Goal: Information Seeking & Learning: Learn about a topic

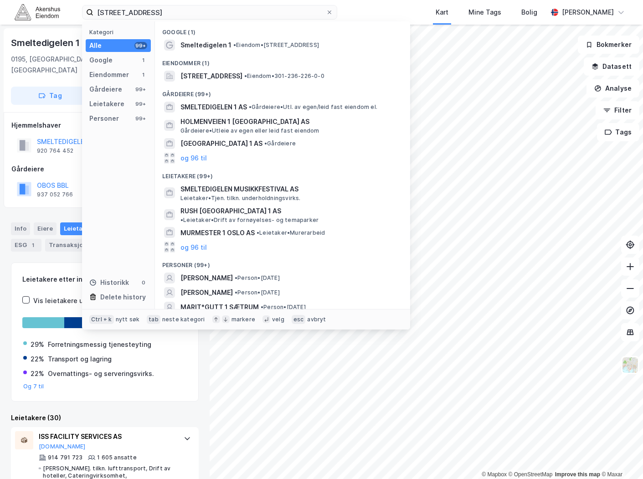
click at [202, 10] on input "[STREET_ADDRESS]" at bounding box center [209, 12] width 232 height 14
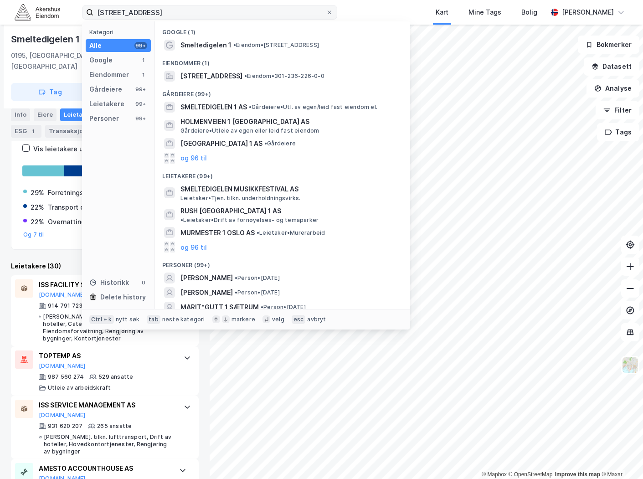
click at [201, 10] on input "[STREET_ADDRESS]" at bounding box center [209, 12] width 232 height 14
click at [200, 10] on input "[STREET_ADDRESS]" at bounding box center [209, 12] width 232 height 14
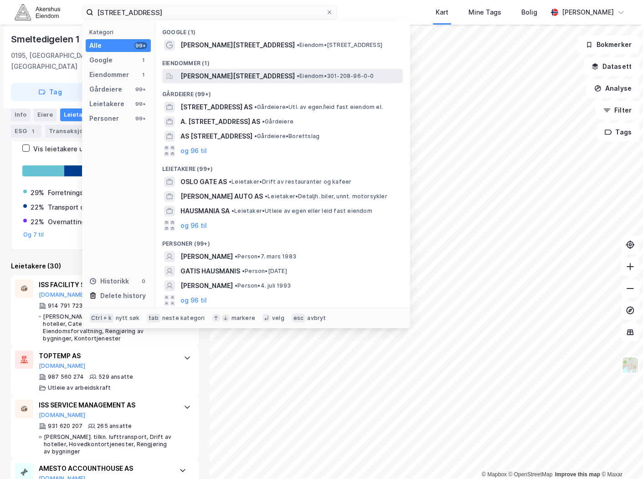
click at [228, 74] on span "[PERSON_NAME][STREET_ADDRESS]" at bounding box center [237, 76] width 114 height 11
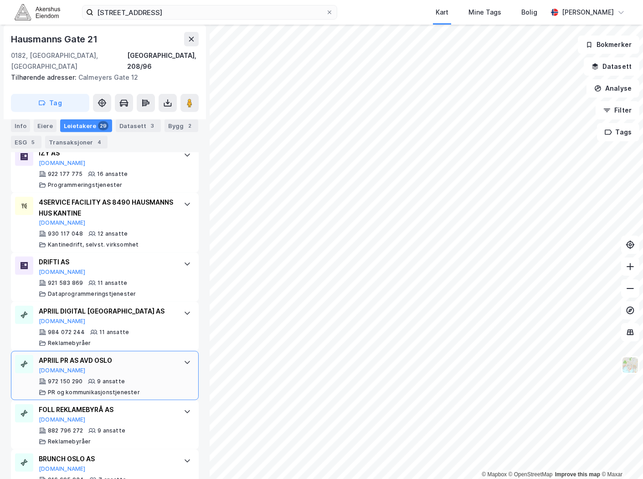
scroll to position [810, 0]
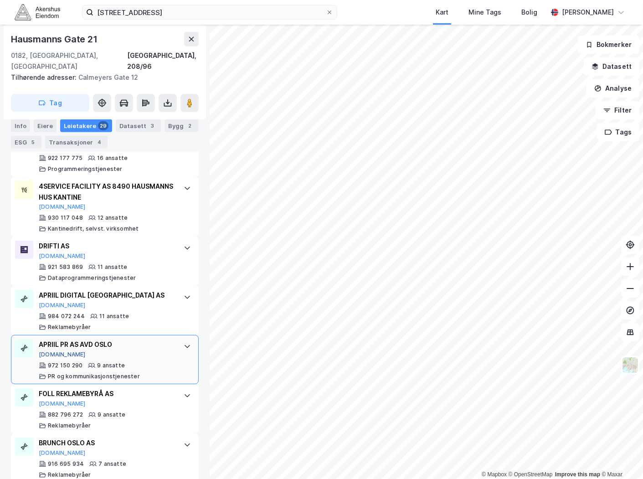
click at [51, 351] on button "[DOMAIN_NAME]" at bounding box center [62, 354] width 47 height 7
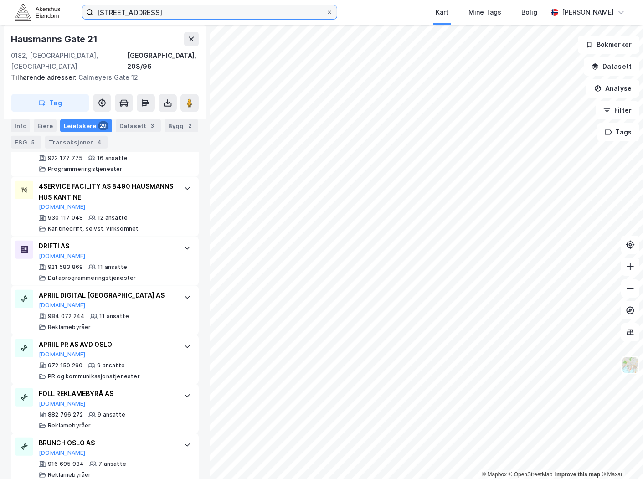
click at [160, 15] on input "[STREET_ADDRESS]" at bounding box center [209, 12] width 232 height 14
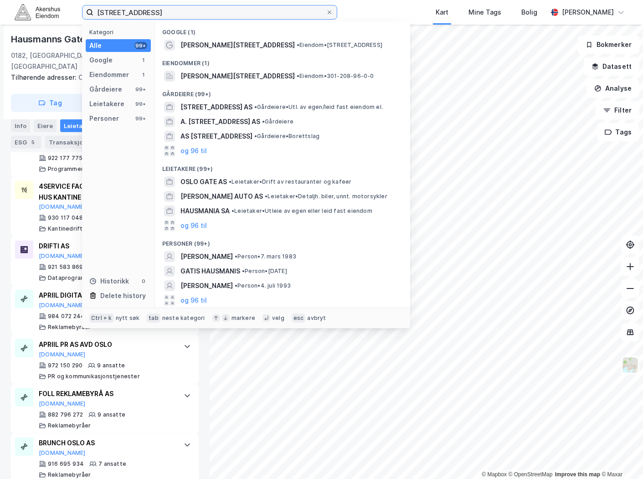
click at [160, 15] on input "[STREET_ADDRESS]" at bounding box center [209, 12] width 232 height 14
paste input "[GEOGRAPHIC_DATA], [STREET_ADDRESS]"
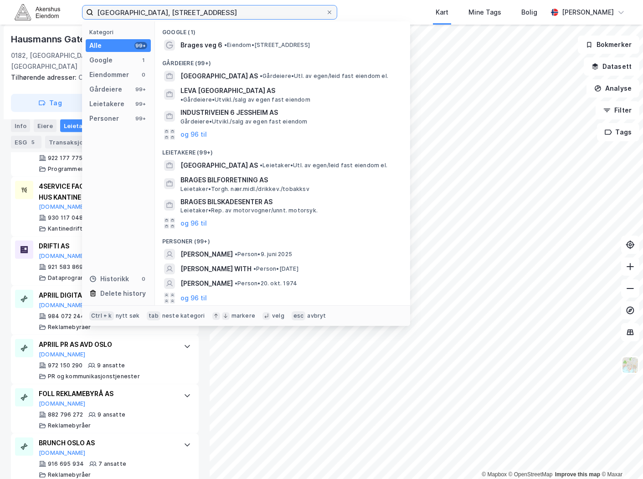
drag, startPoint x: 191, startPoint y: 15, endPoint x: 35, endPoint y: 17, distance: 155.4
click at [33, 16] on div "[GEOGRAPHIC_DATA], [STREET_ADDRESS] Kategori Alle 99+ Google 1 Eiendommer 0 Går…" at bounding box center [321, 12] width 643 height 25
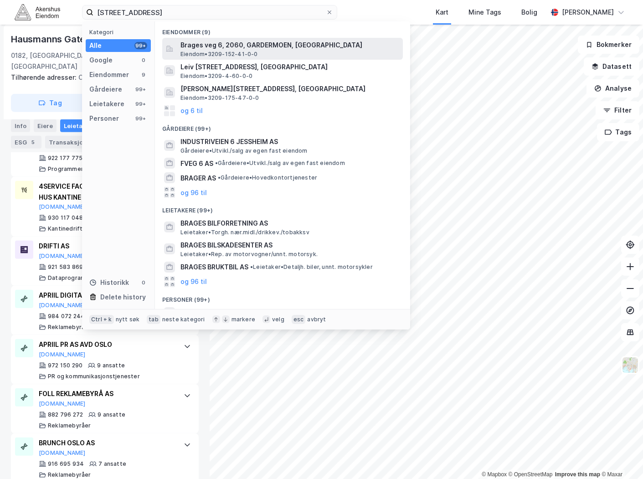
click at [263, 52] on div "[STREET_ADDRESS], GARDERMOEN, ULLENSAKER Eiendom • 3209-152-41-0-0" at bounding box center [290, 49] width 221 height 18
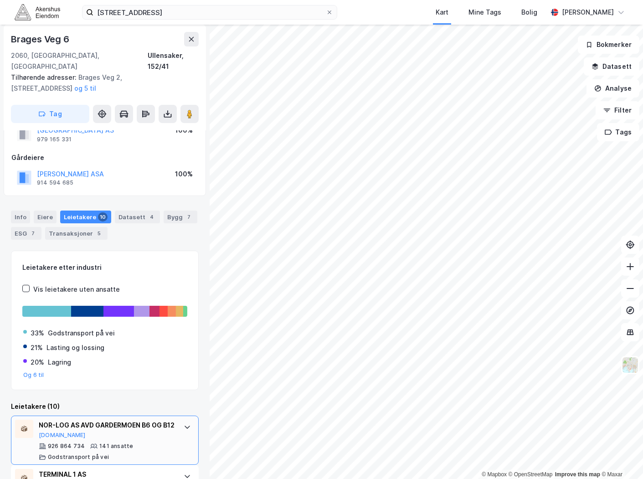
scroll to position [51, 0]
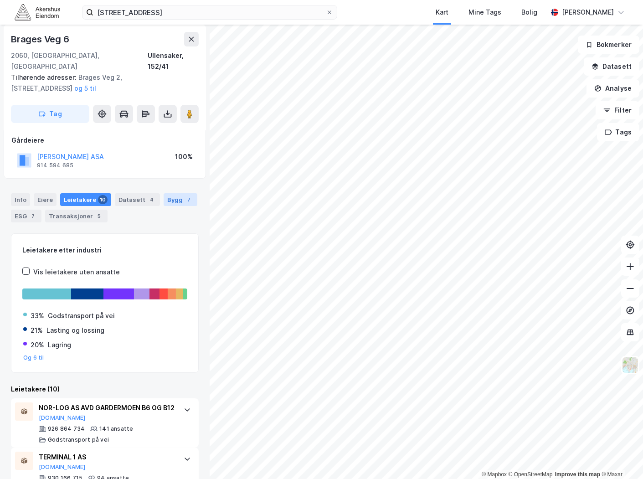
click at [175, 193] on div "Bygg 7" at bounding box center [181, 199] width 34 height 13
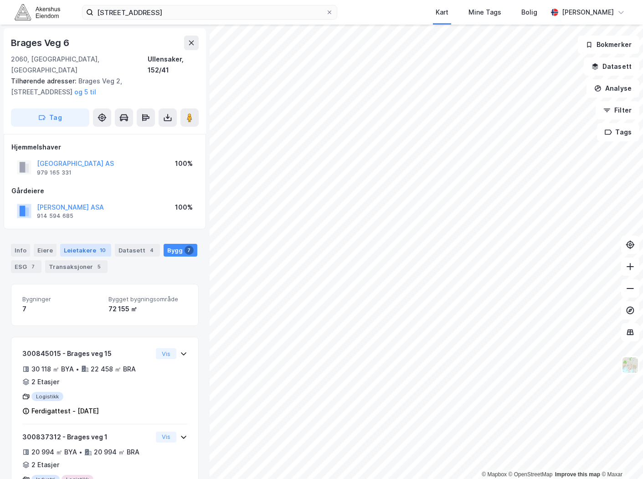
click at [98, 246] on div "10" at bounding box center [103, 250] width 10 height 9
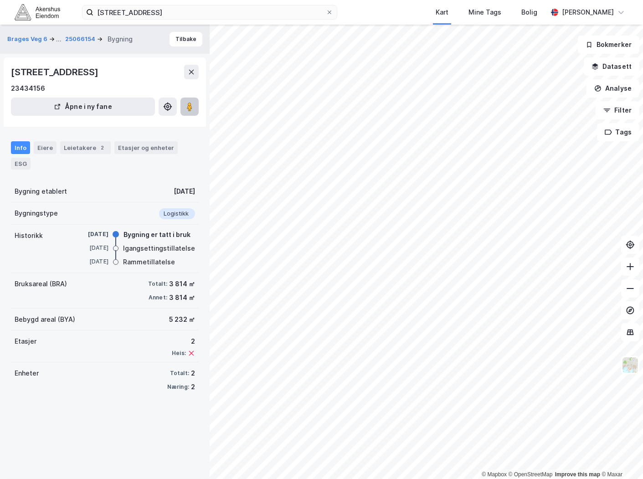
click at [185, 108] on button at bounding box center [189, 107] width 18 height 18
click at [190, 77] on button at bounding box center [191, 72] width 15 height 15
click at [75, 148] on div "Leietakere 2" at bounding box center [85, 147] width 51 height 13
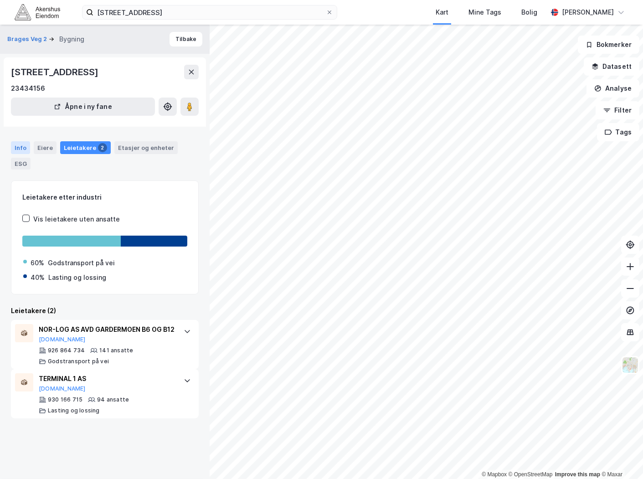
click at [21, 147] on div "Info" at bounding box center [20, 147] width 19 height 13
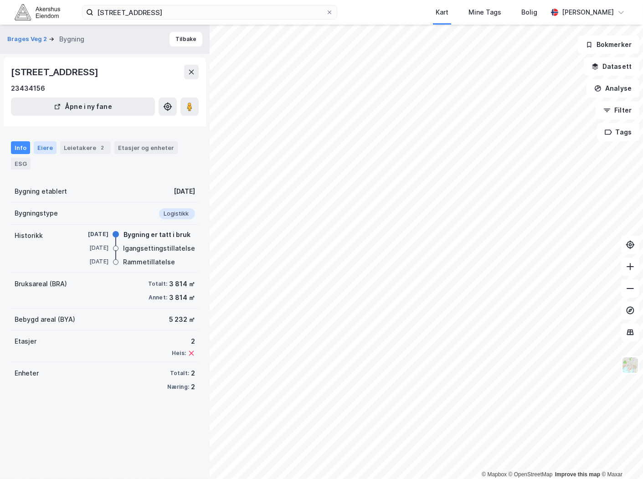
click at [48, 144] on div "Eiere" at bounding box center [45, 147] width 23 height 13
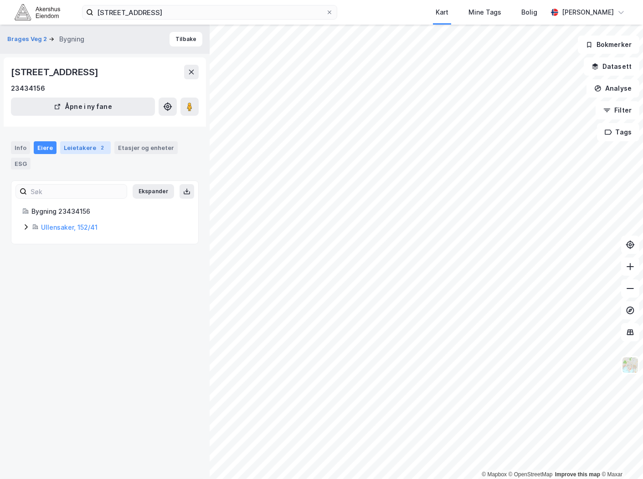
click at [83, 151] on div "Leietakere 2" at bounding box center [85, 147] width 51 height 13
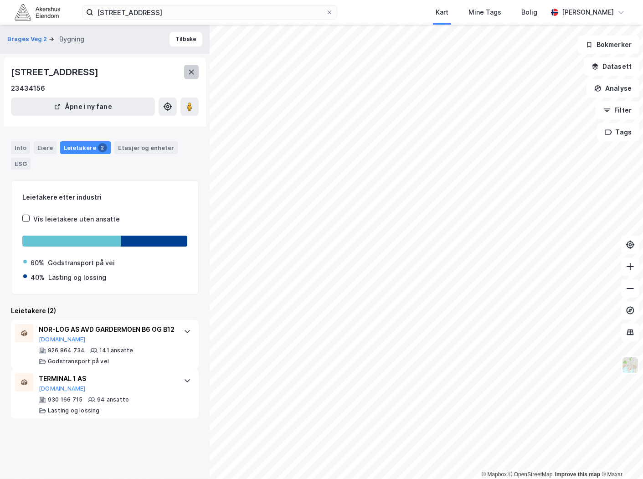
click at [193, 68] on icon at bounding box center [191, 71] width 7 height 7
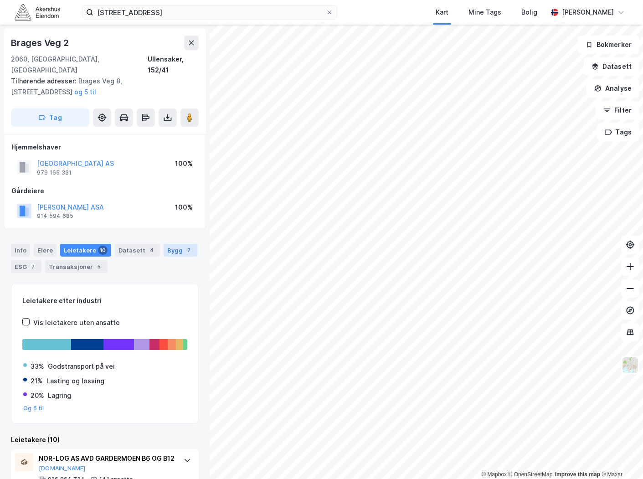
click at [185, 246] on div "7" at bounding box center [189, 250] width 9 height 9
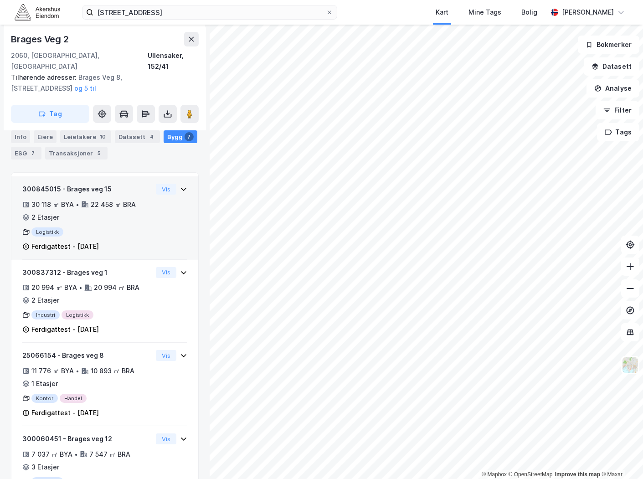
scroll to position [120, 0]
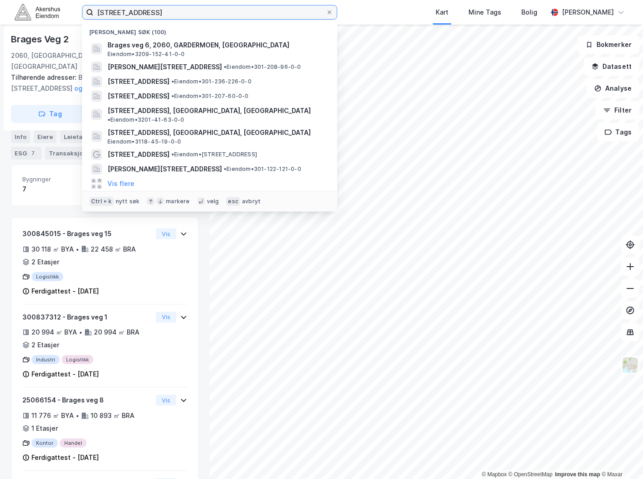
click at [178, 8] on input "[STREET_ADDRESS]" at bounding box center [209, 12] width 232 height 14
drag, startPoint x: 225, startPoint y: 11, endPoint x: 114, endPoint y: 3, distance: 111.0
click at [89, 6] on label "[STREET_ADDRESS]" at bounding box center [209, 12] width 255 height 15
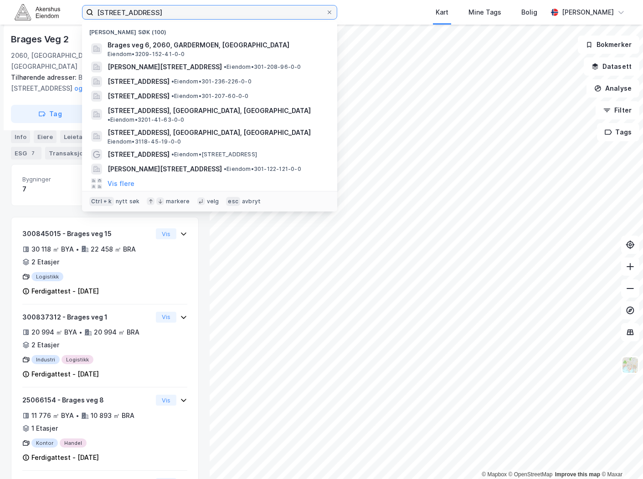
click at [200, 12] on input "[STREET_ADDRESS]" at bounding box center [209, 12] width 232 height 14
paste input "[STREET_ADDRESS]"
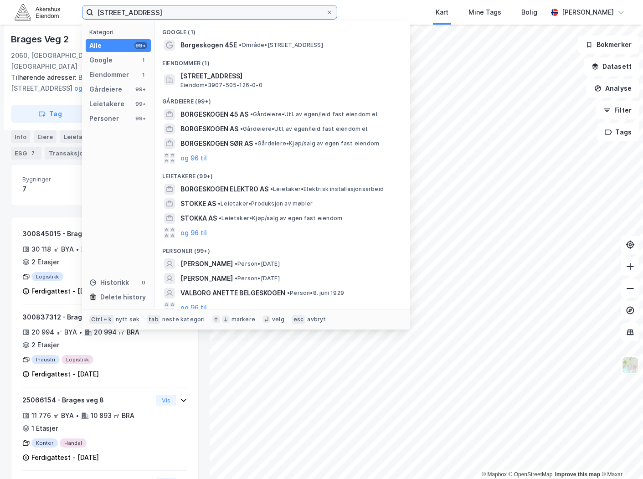
click at [153, 11] on input "[STREET_ADDRESS]" at bounding box center [209, 12] width 232 height 14
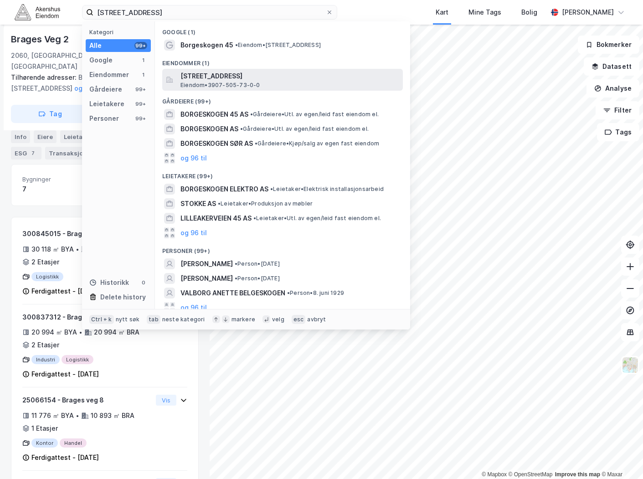
click at [236, 77] on span "[STREET_ADDRESS]" at bounding box center [289, 76] width 219 height 11
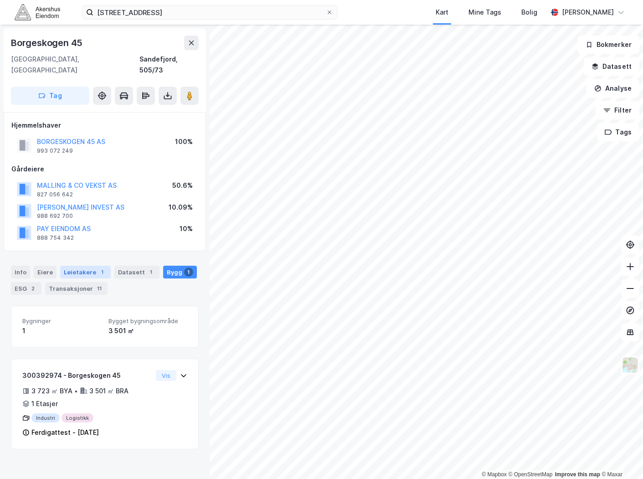
click at [87, 266] on div "Leietakere 1" at bounding box center [85, 272] width 51 height 13
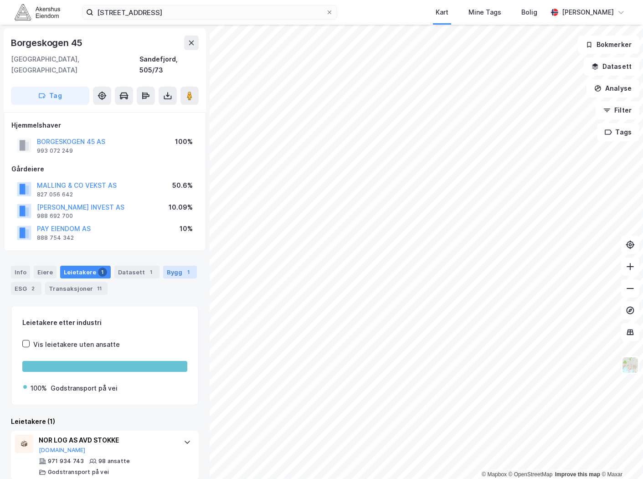
click at [165, 266] on div "Bygg 1" at bounding box center [180, 272] width 34 height 13
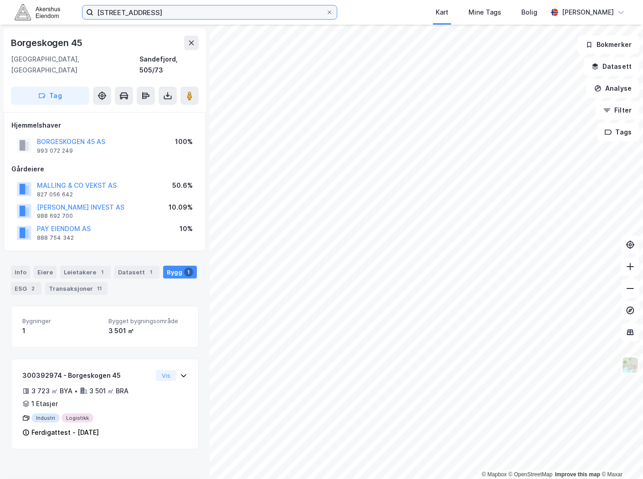
click at [144, 11] on input "[STREET_ADDRESS]" at bounding box center [209, 12] width 232 height 14
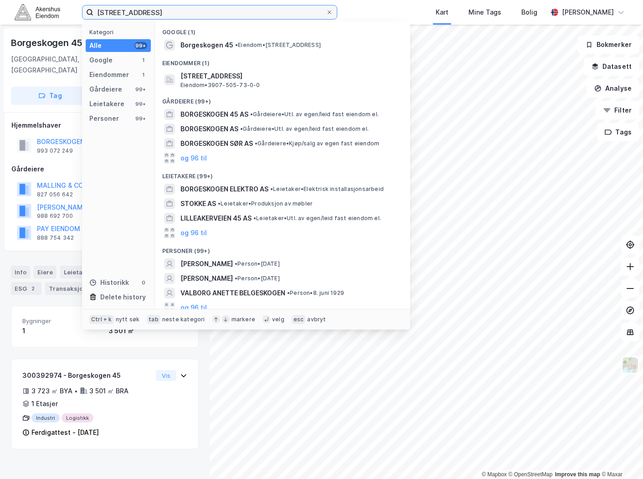
click at [144, 11] on input "[STREET_ADDRESS]" at bounding box center [209, 12] width 232 height 14
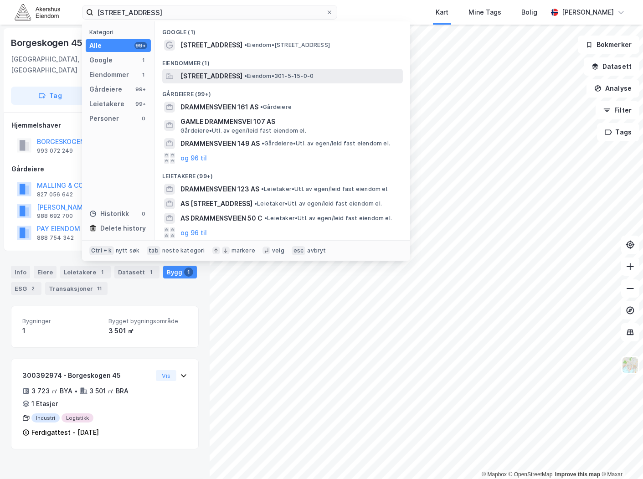
click at [227, 73] on span "[STREET_ADDRESS]" at bounding box center [211, 76] width 62 height 11
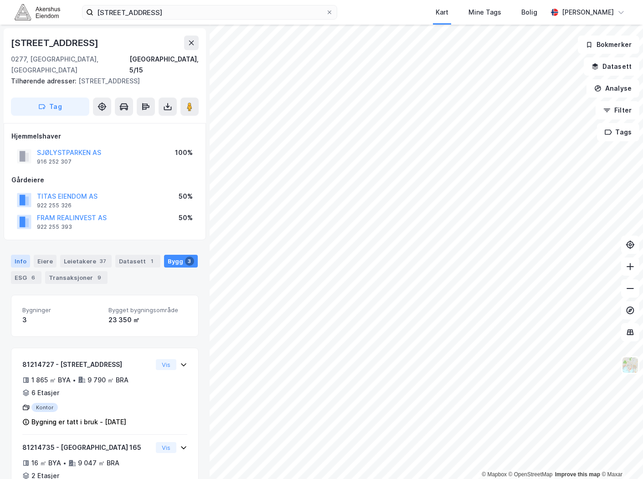
click at [24, 255] on div "Info" at bounding box center [20, 261] width 19 height 13
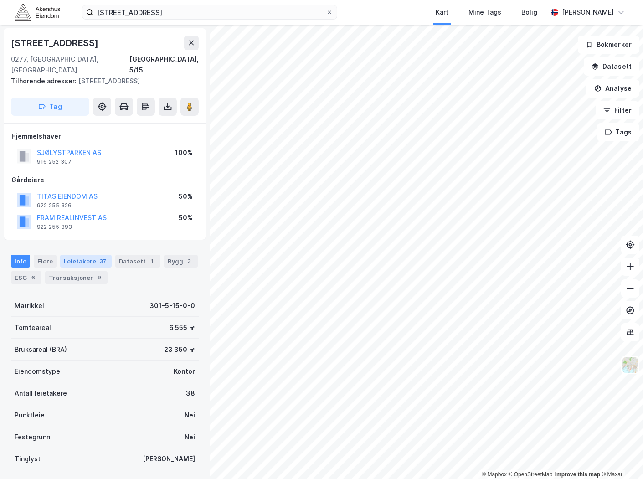
click at [79, 255] on div "Leietakere 37" at bounding box center [86, 261] width 52 height 13
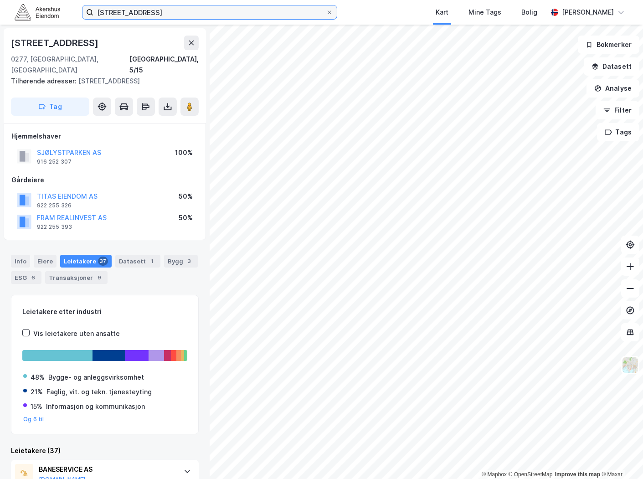
click at [137, 10] on input "[STREET_ADDRESS]" at bounding box center [209, 12] width 232 height 14
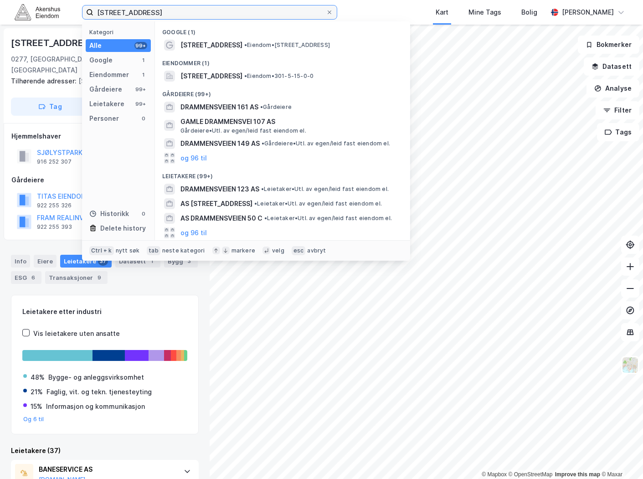
click at [137, 10] on input "[STREET_ADDRESS]" at bounding box center [209, 12] width 232 height 14
paste input "[STREET_ADDRESS]"
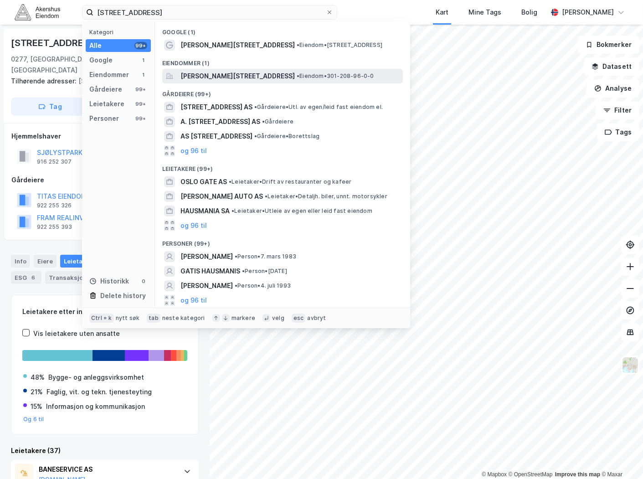
click at [237, 72] on span "[PERSON_NAME][STREET_ADDRESS]" at bounding box center [237, 76] width 114 height 11
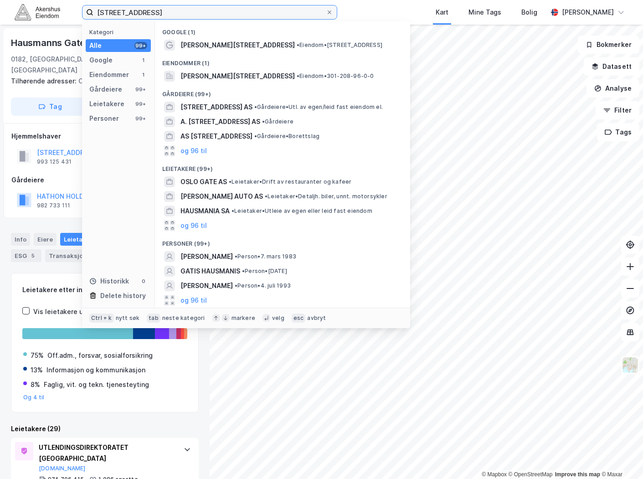
click at [194, 13] on input "[STREET_ADDRESS]" at bounding box center [209, 12] width 232 height 14
drag, startPoint x: 236, startPoint y: 13, endPoint x: 253, endPoint y: 17, distance: 17.4
click at [237, 13] on input "[STREET_ADDRESS]" at bounding box center [209, 12] width 232 height 14
click at [390, 12] on div "Kart Mine Tags Bolig" at bounding box center [464, 12] width 166 height 25
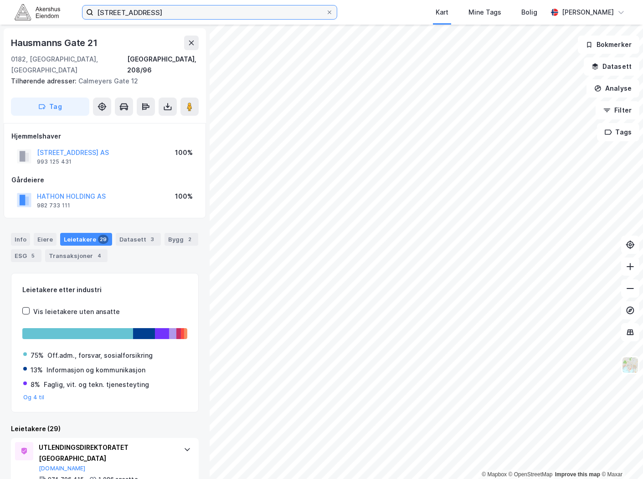
click at [189, 19] on input "[STREET_ADDRESS]" at bounding box center [209, 12] width 232 height 14
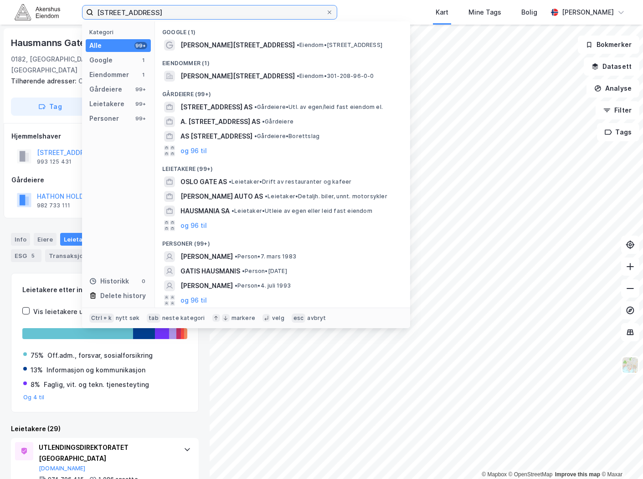
click at [185, 14] on input "[STREET_ADDRESS]" at bounding box center [209, 12] width 232 height 14
paste input "[PERSON_NAME] vei 6, 0663"
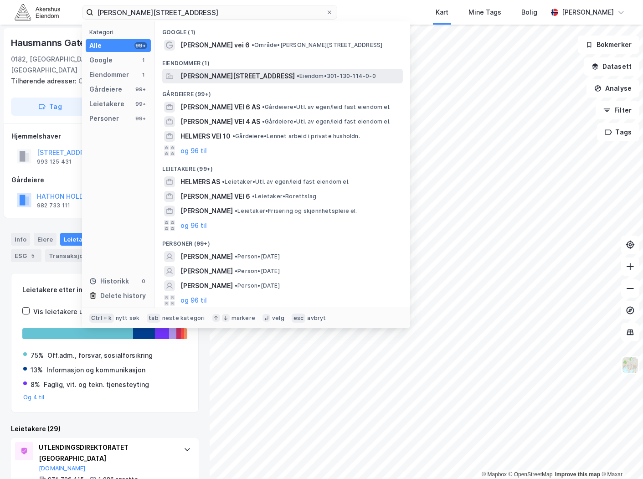
click at [233, 77] on span "[PERSON_NAME][STREET_ADDRESS]" at bounding box center [237, 76] width 114 height 11
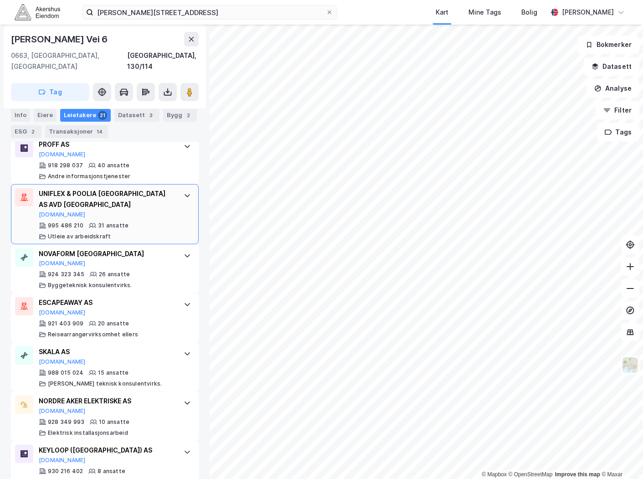
scroll to position [506, 0]
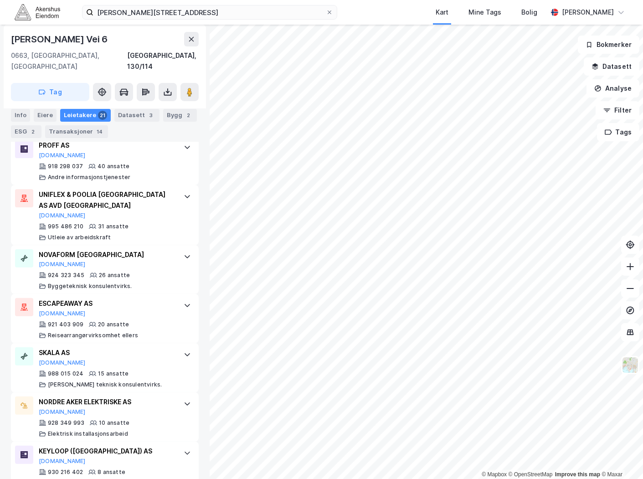
click at [184, 21] on div "Fredrik [STREET_ADDRESS] Kart Mine Tags Bolig [PERSON_NAME]" at bounding box center [321, 12] width 643 height 25
click at [184, 15] on input "[PERSON_NAME][STREET_ADDRESS]" at bounding box center [209, 12] width 232 height 14
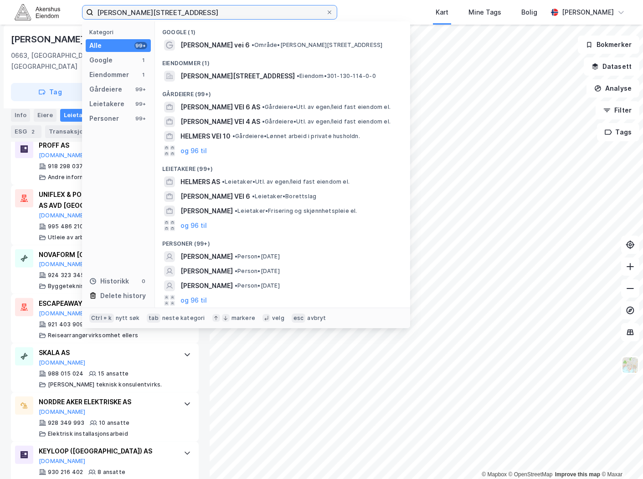
click at [184, 15] on input "[PERSON_NAME][STREET_ADDRESS]" at bounding box center [209, 12] width 232 height 14
paste input "[STREET_ADDRESS]"
click at [185, 14] on input "Fredrik [STREET_ADDRESS]" at bounding box center [209, 12] width 232 height 14
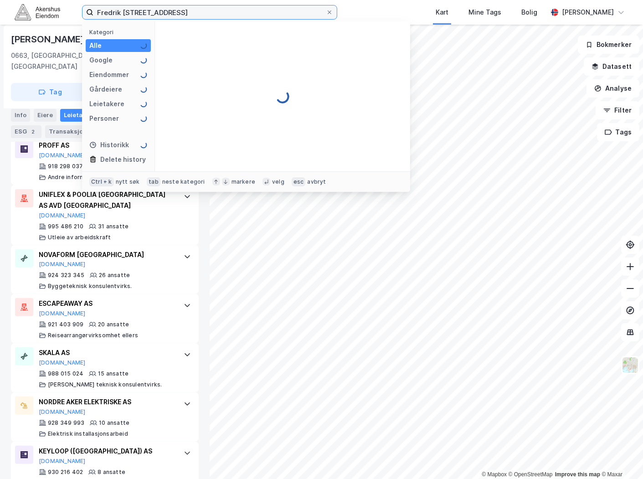
click at [185, 14] on input "Fredrik [STREET_ADDRESS]" at bounding box center [209, 12] width 232 height 14
paste input "[STREET_ADDRESS]"
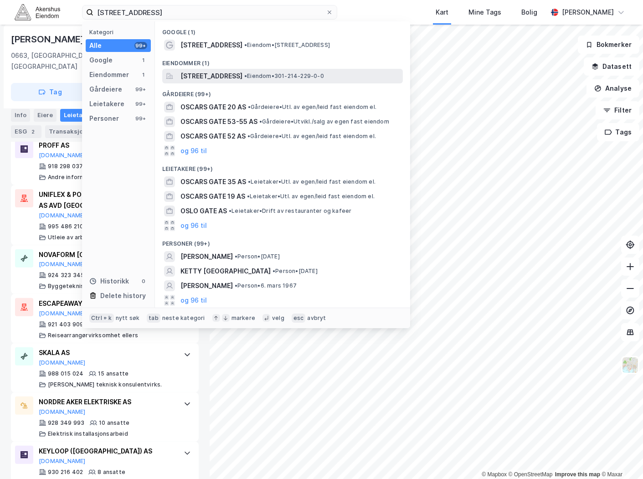
click at [242, 78] on span "[STREET_ADDRESS]" at bounding box center [211, 76] width 62 height 11
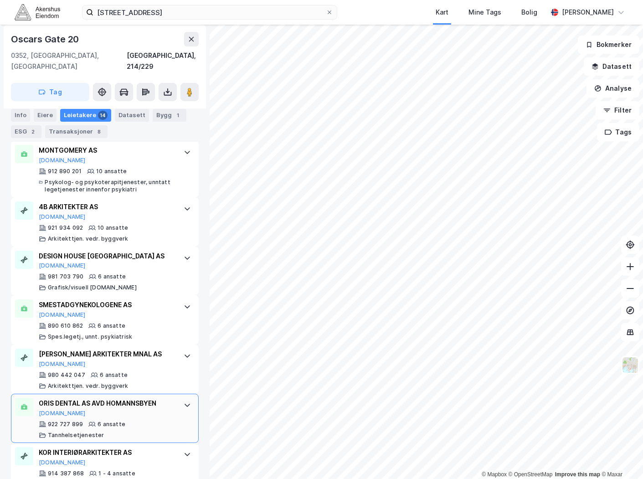
scroll to position [301, 0]
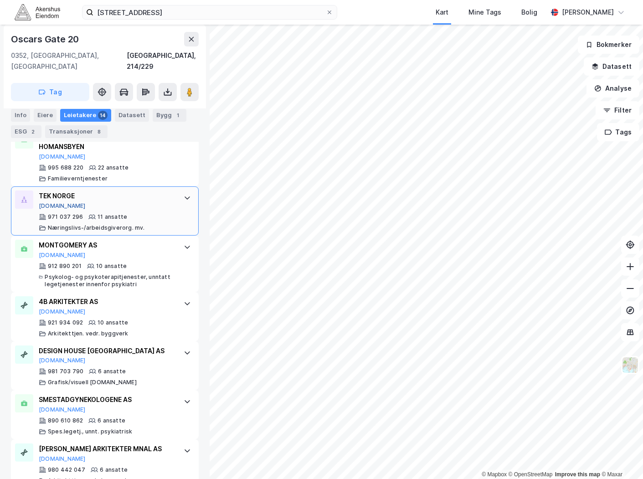
click at [47, 202] on button "[DOMAIN_NAME]" at bounding box center [62, 205] width 47 height 7
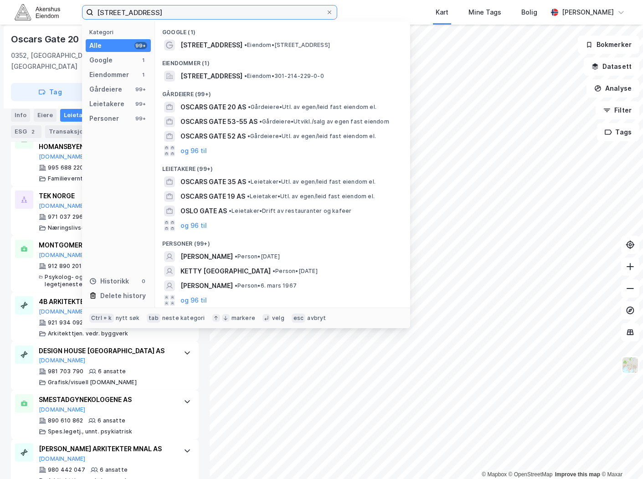
click at [176, 10] on input "[STREET_ADDRESS]" at bounding box center [209, 12] width 232 height 14
click at [176, 11] on input "[STREET_ADDRESS]" at bounding box center [209, 12] width 232 height 14
paste input "laf Helsets vei 6, 0694"
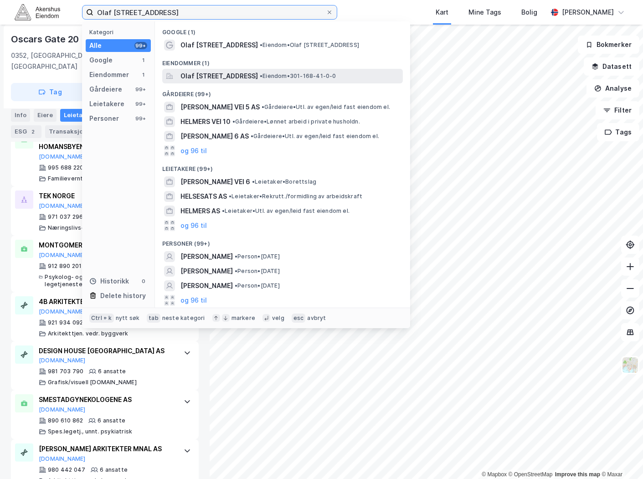
type input "Olaf [STREET_ADDRESS]"
click at [240, 76] on span "Olaf [STREET_ADDRESS]" at bounding box center [218, 76] width 77 height 11
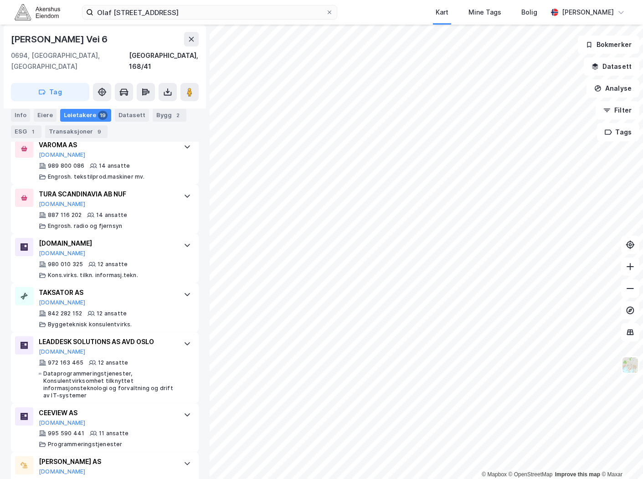
scroll to position [439, 0]
